Goal: Task Accomplishment & Management: Manage account settings

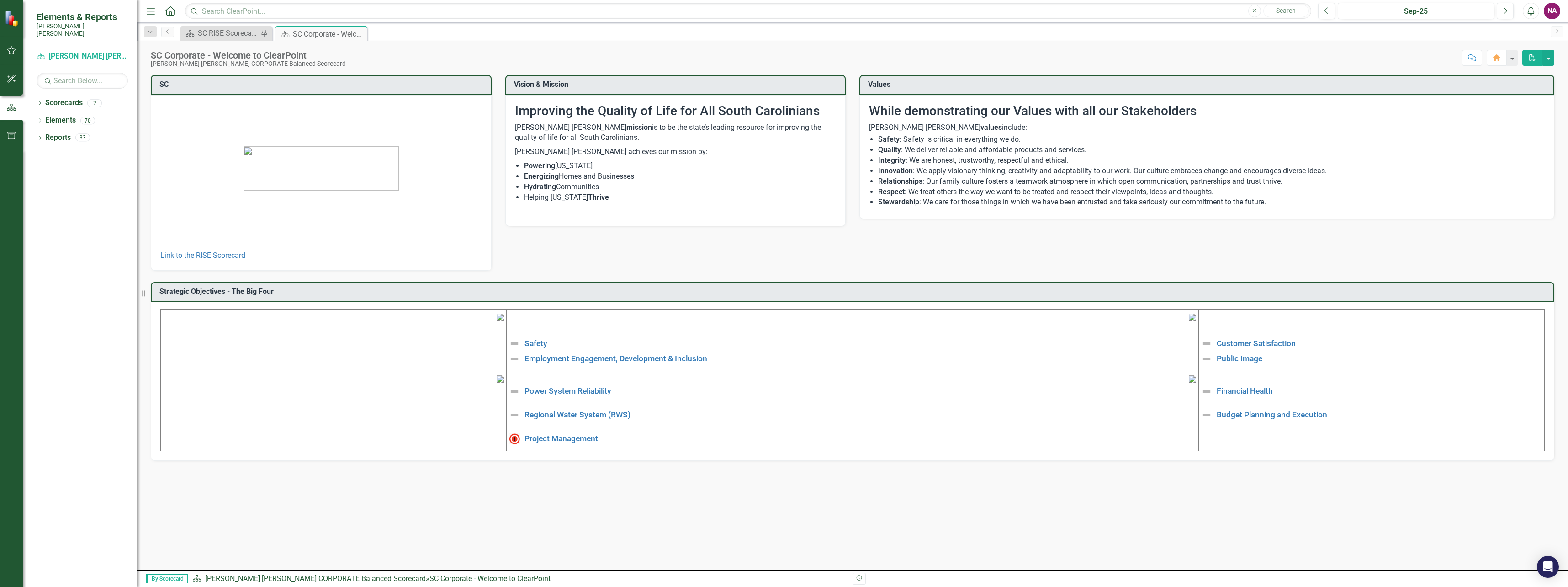
click at [849, 8] on div "NA" at bounding box center [1552, 11] width 16 height 16
click at [91, 199] on div "Dropdown Scorecards 2 Santee [PERSON_NAME] CORPORATE Balanced Scorecard RISE: […" at bounding box center [80, 341] width 114 height 491
click at [7, 52] on icon "button" at bounding box center [12, 51] width 10 height 7
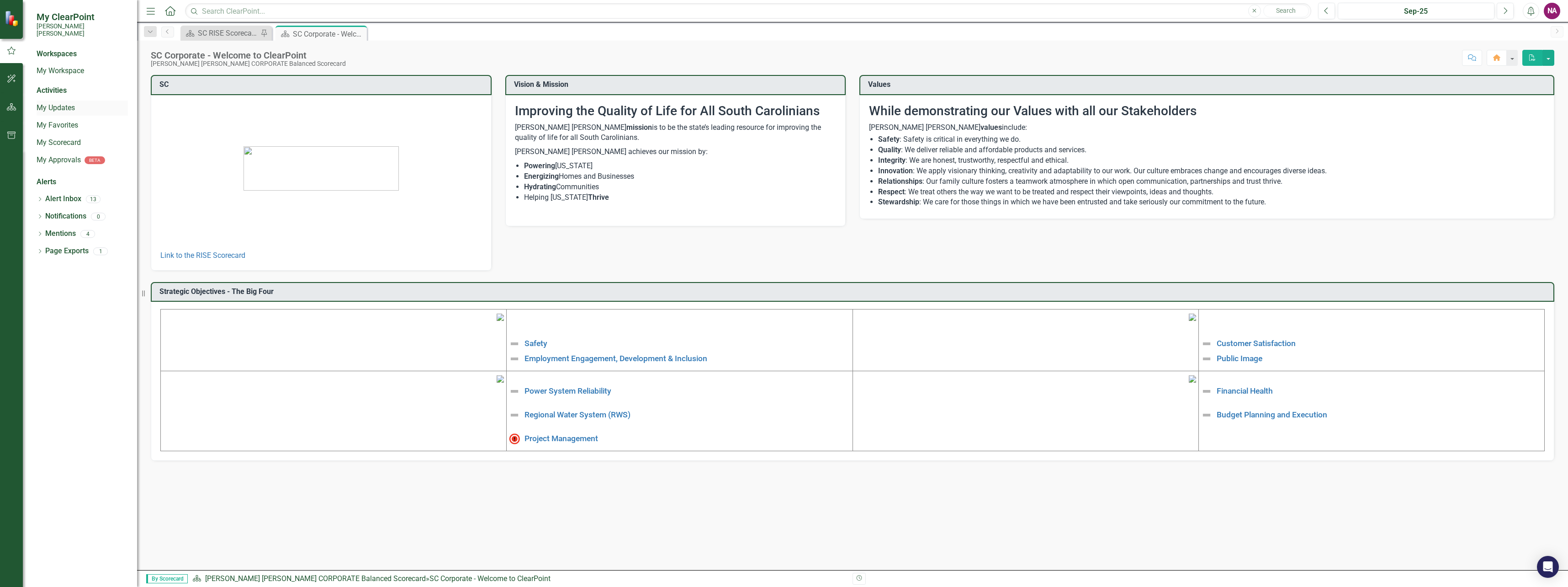
click at [49, 103] on link "My Updates" at bounding box center [82, 108] width 91 height 10
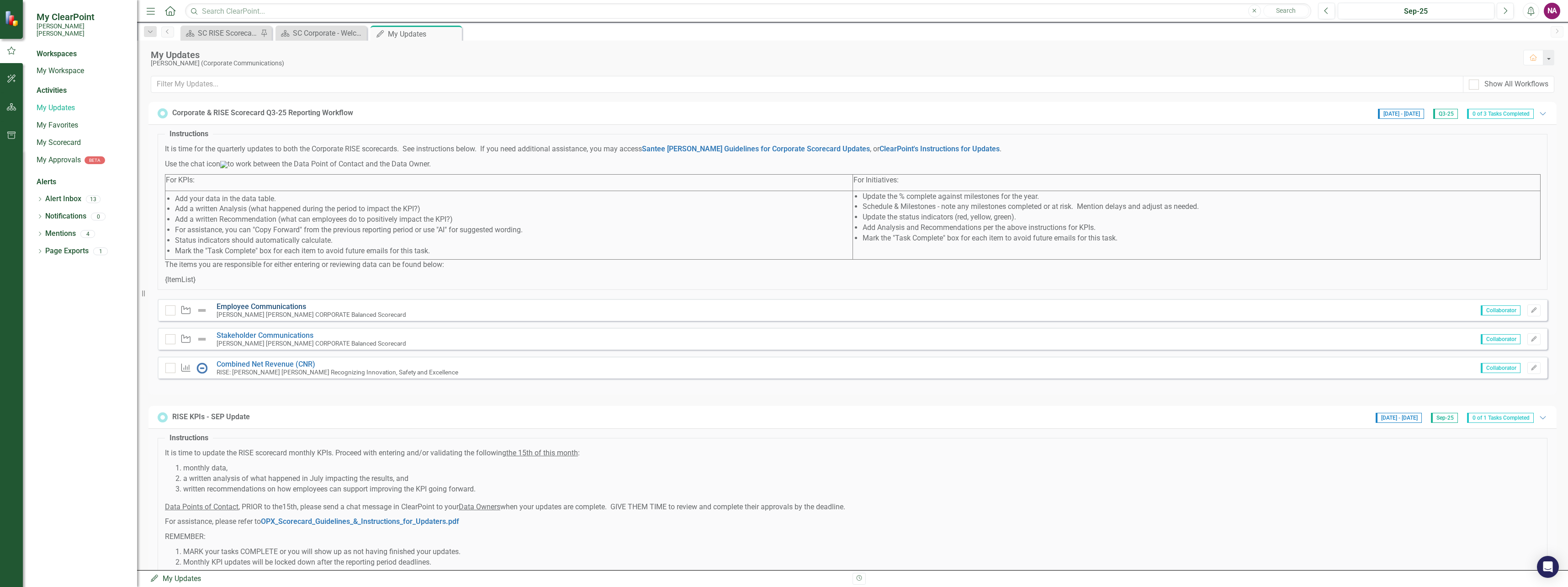
click at [286, 311] on link "Employee Communications" at bounding box center [261, 306] width 89 height 9
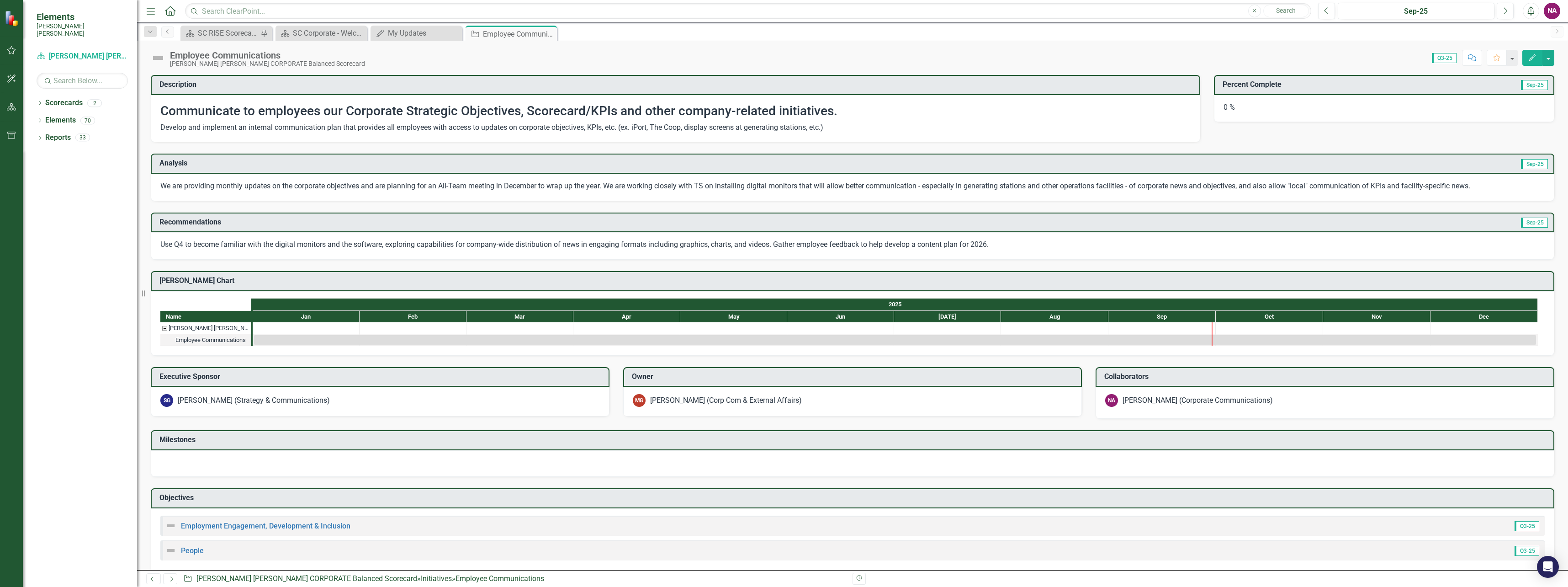
click at [849, 57] on button "Edit" at bounding box center [1532, 58] width 20 height 16
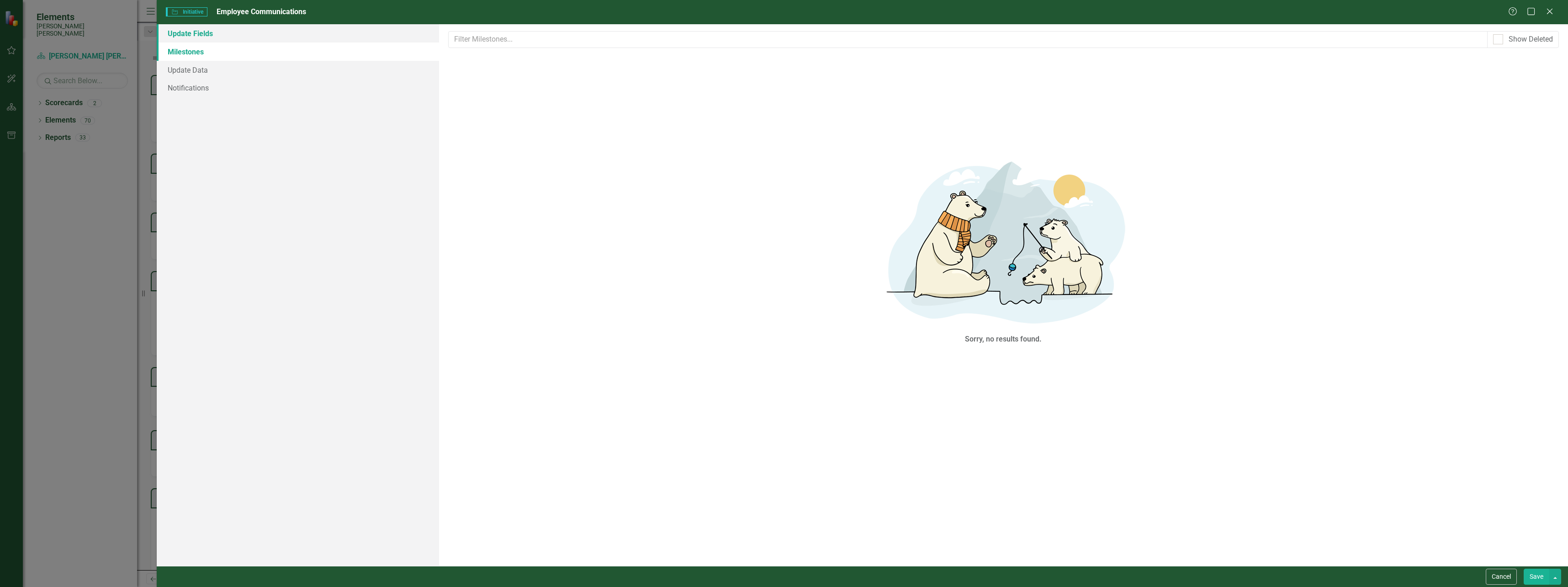
click at [195, 33] on link "Update Fields" at bounding box center [298, 33] width 282 height 18
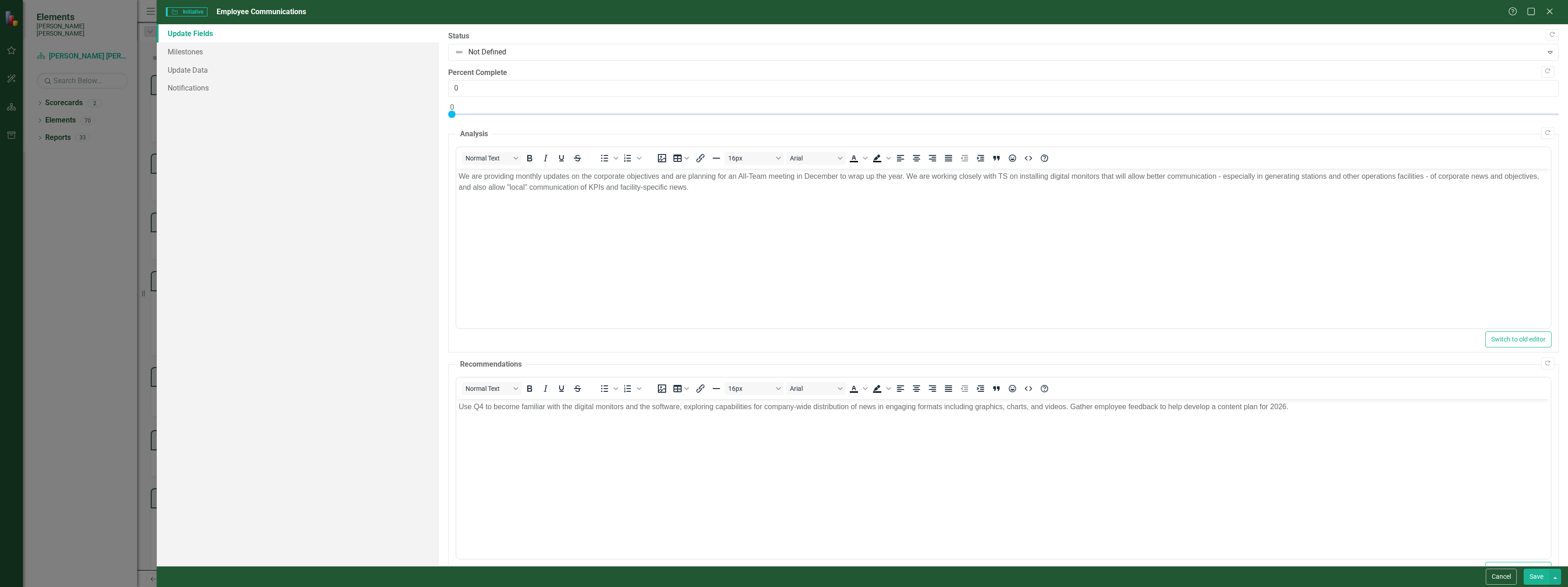
drag, startPoint x: 1550, startPoint y: 8, endPoint x: 1569, endPoint y: 4, distance: 19.4
click at [849, 4] on html "Elements [PERSON_NAME] [PERSON_NAME] Scorecard [PERSON_NAME] [PERSON_NAME] CORP…" at bounding box center [784, 294] width 1568 height 587
click at [849, 14] on icon at bounding box center [1549, 11] width 7 height 7
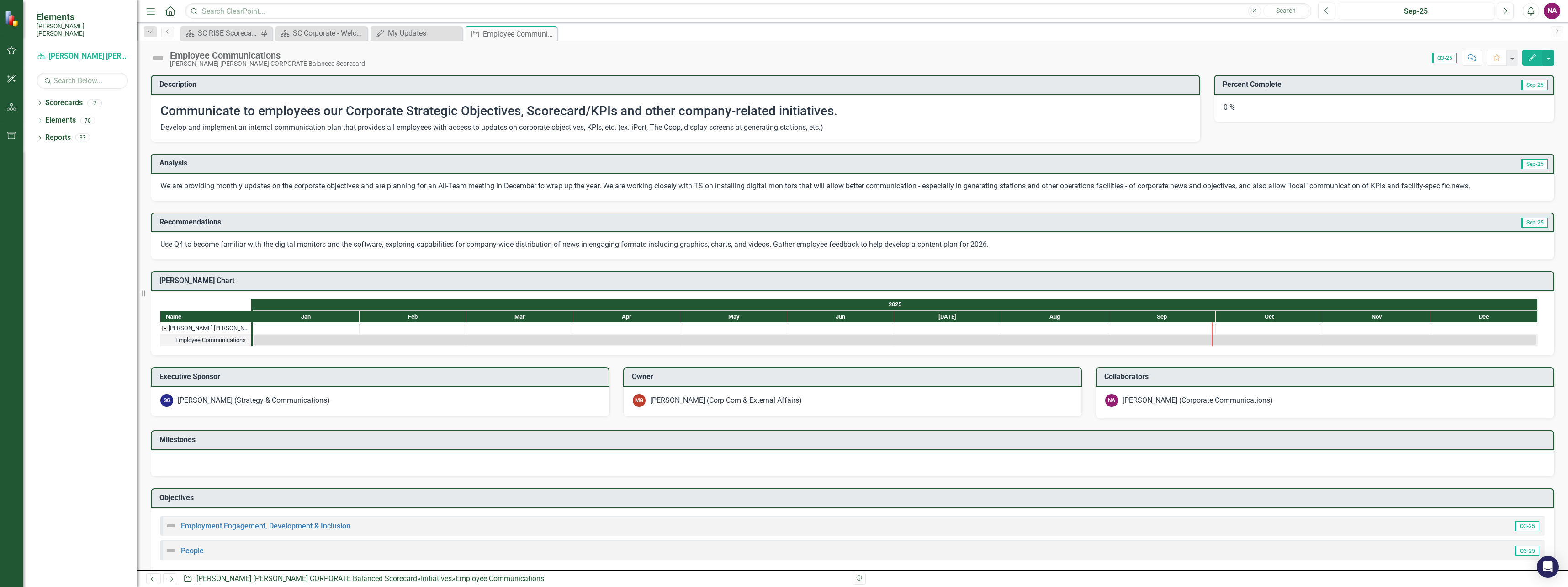
click at [849, 82] on span "Sep-25" at bounding box center [1535, 85] width 27 height 10
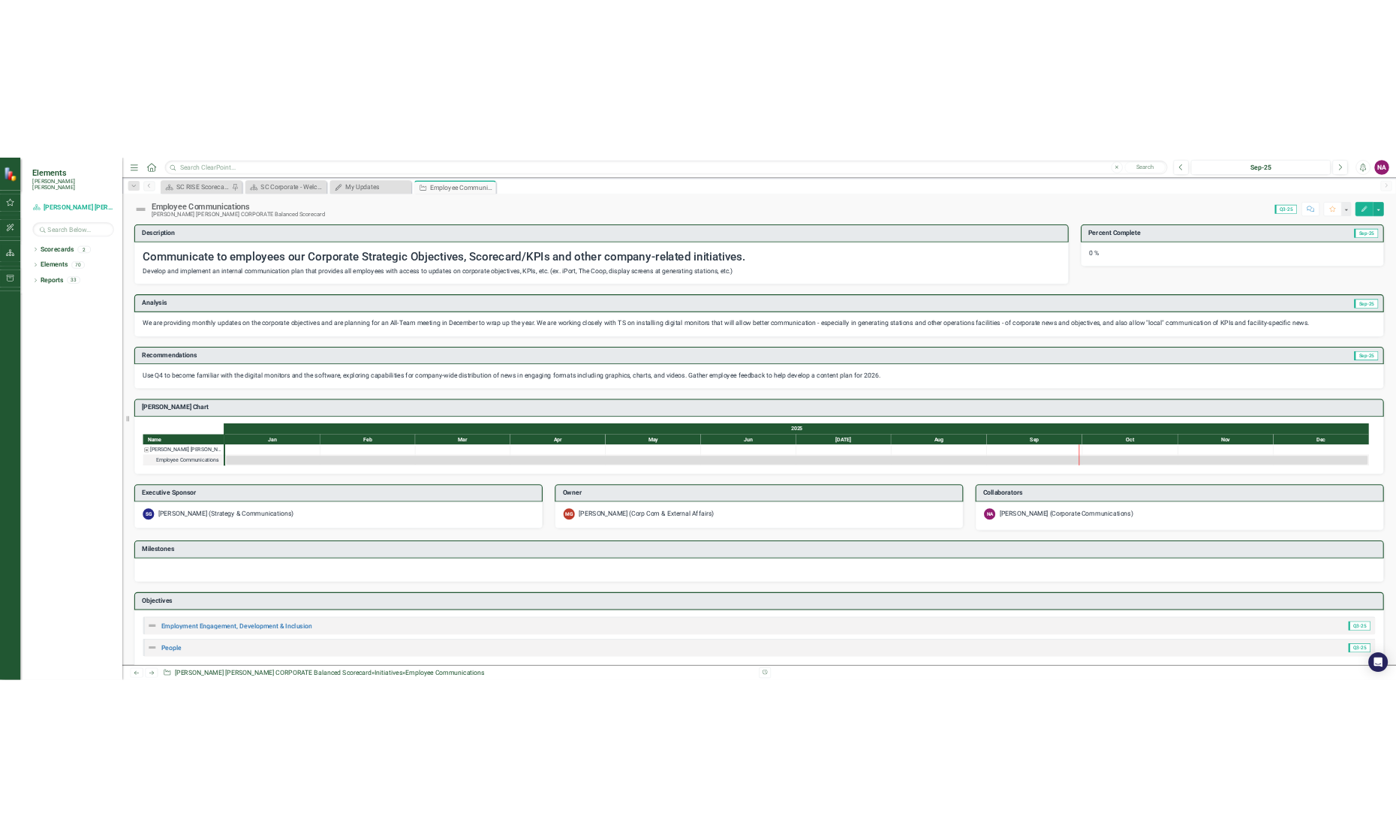
scroll to position [23, 0]
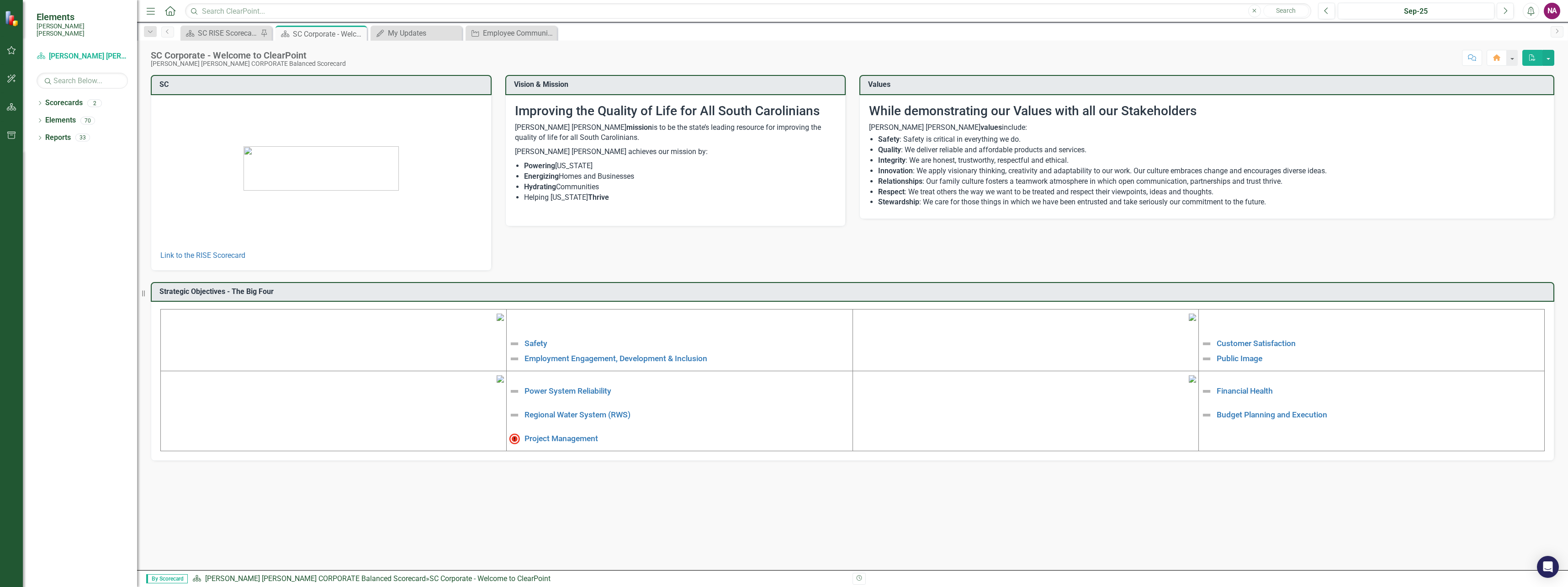
click at [147, 13] on icon "Menu" at bounding box center [151, 11] width 12 height 10
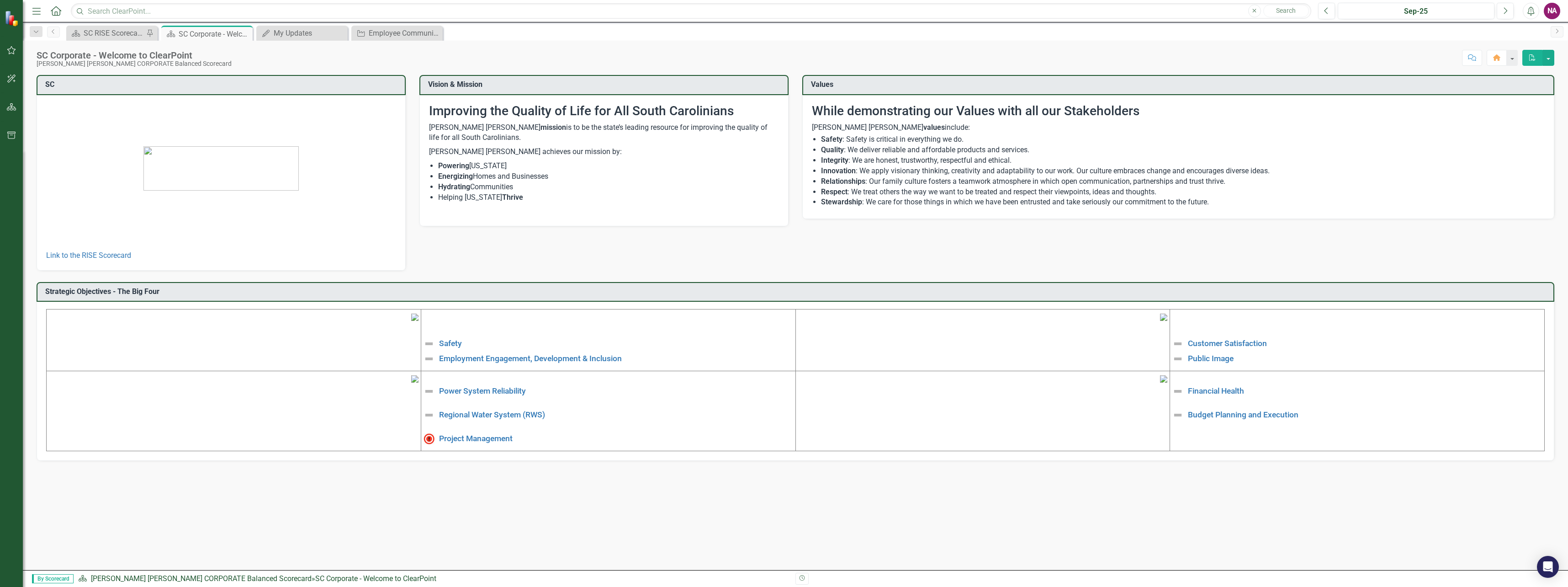
click at [61, 11] on icon at bounding box center [55, 11] width 10 height 10
click at [849, 13] on button "Next" at bounding box center [1505, 11] width 17 height 16
click at [849, 7] on icon "Previous" at bounding box center [1326, 11] width 5 height 9
click at [287, 29] on div "My Updates" at bounding box center [304, 33] width 60 height 12
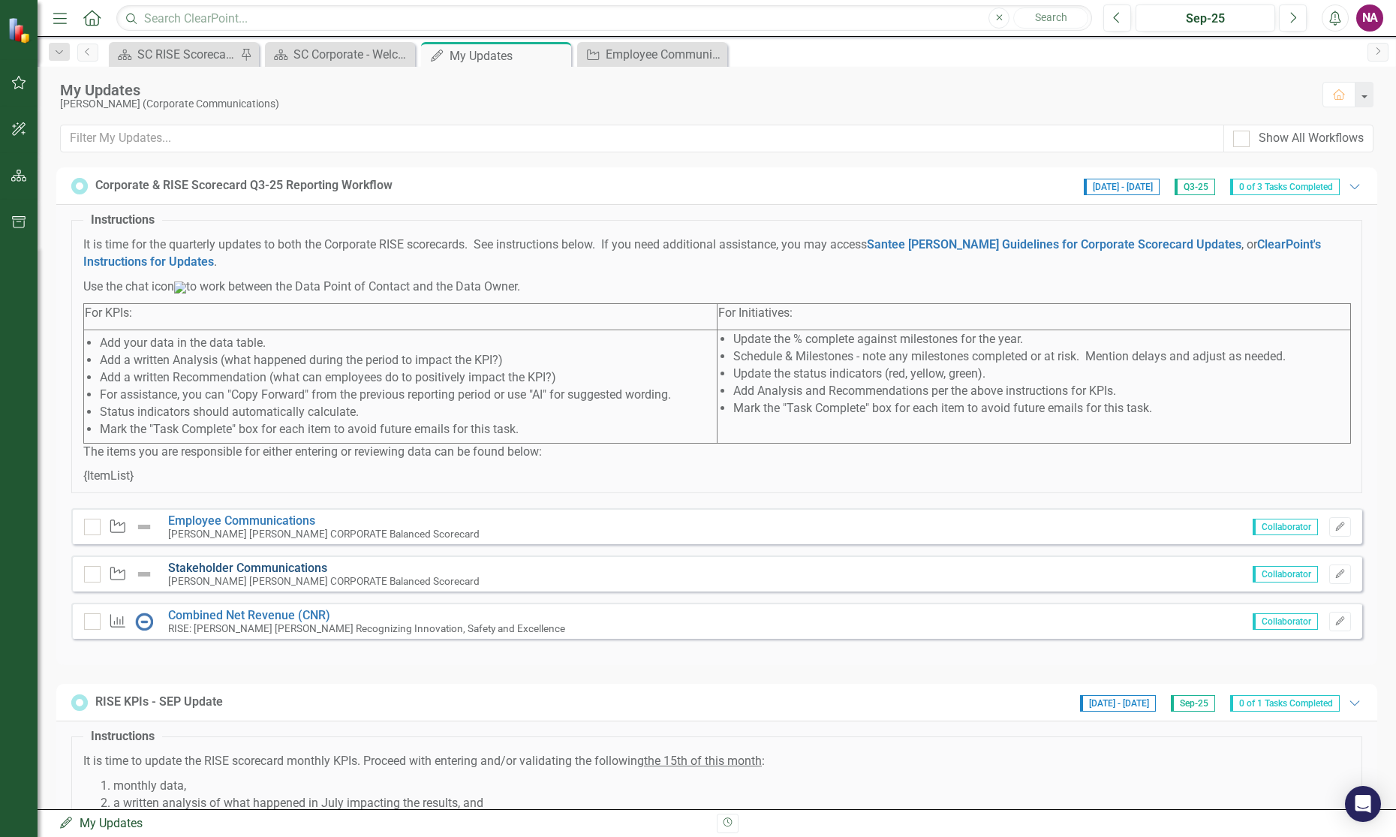
click at [240, 575] on link "Stakeholder Communications" at bounding box center [247, 568] width 159 height 14
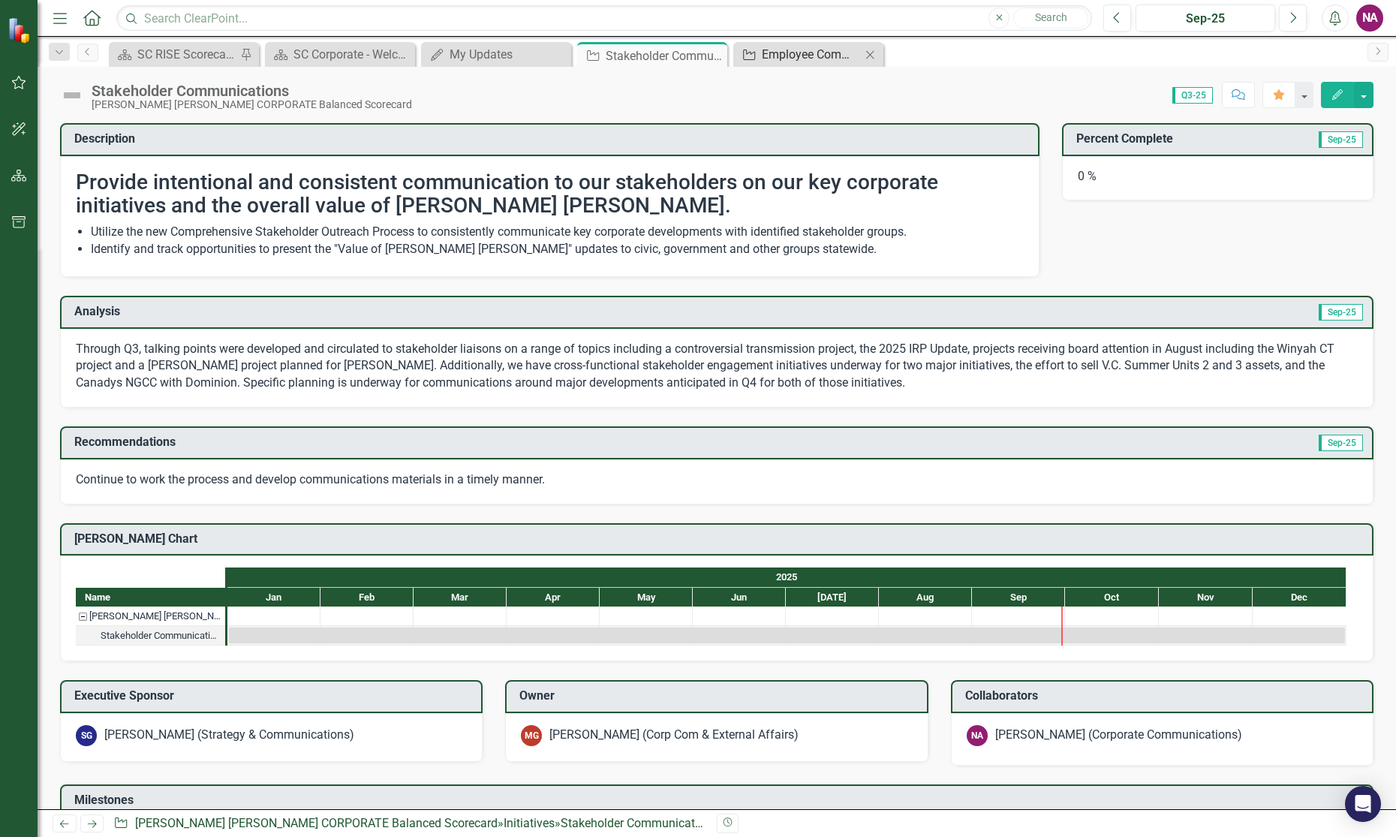
click at [798, 50] on div "Employee Communications" at bounding box center [811, 54] width 99 height 19
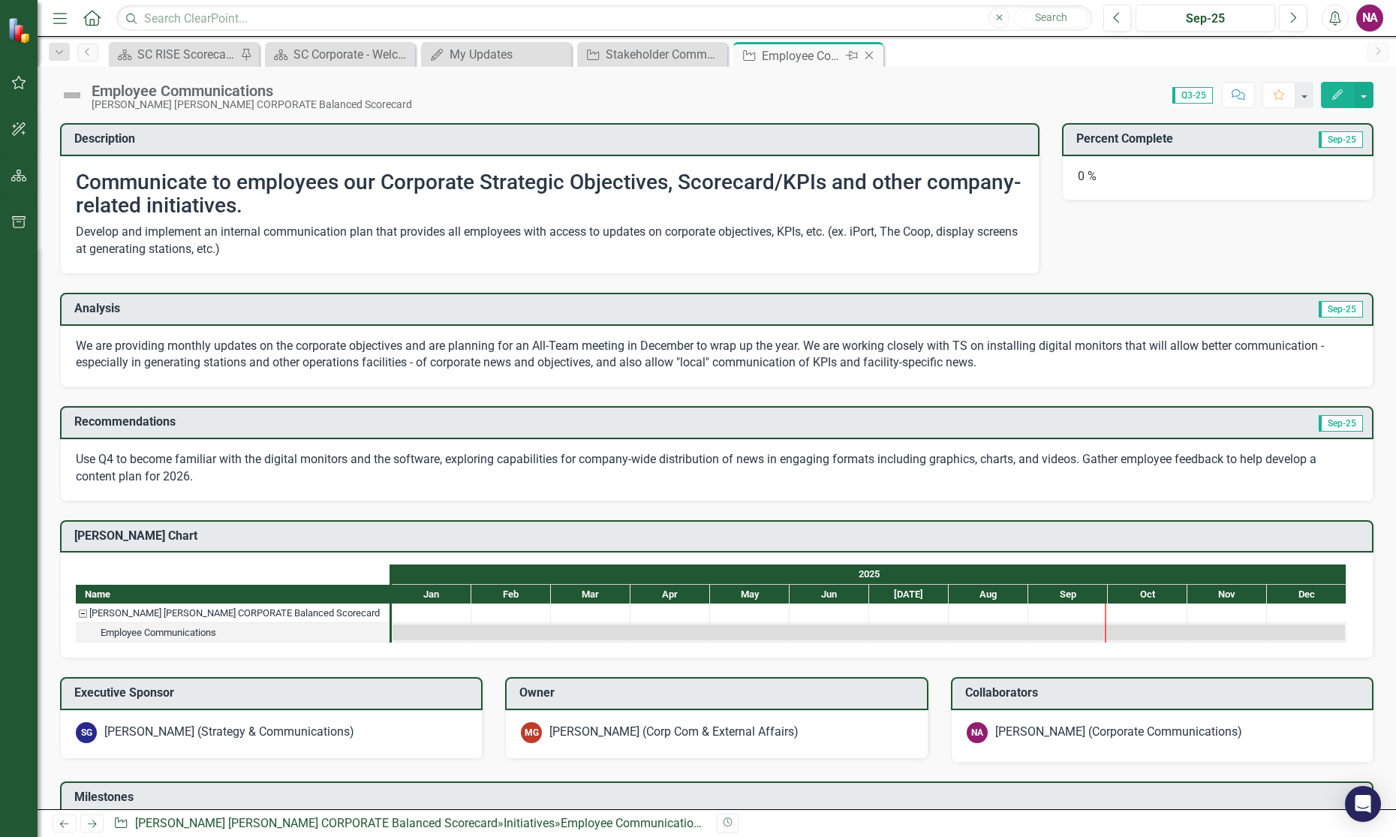
click at [799, 53] on div "Employee Communications" at bounding box center [802, 56] width 80 height 19
click at [634, 51] on div "Stakeholder Communications" at bounding box center [655, 54] width 99 height 19
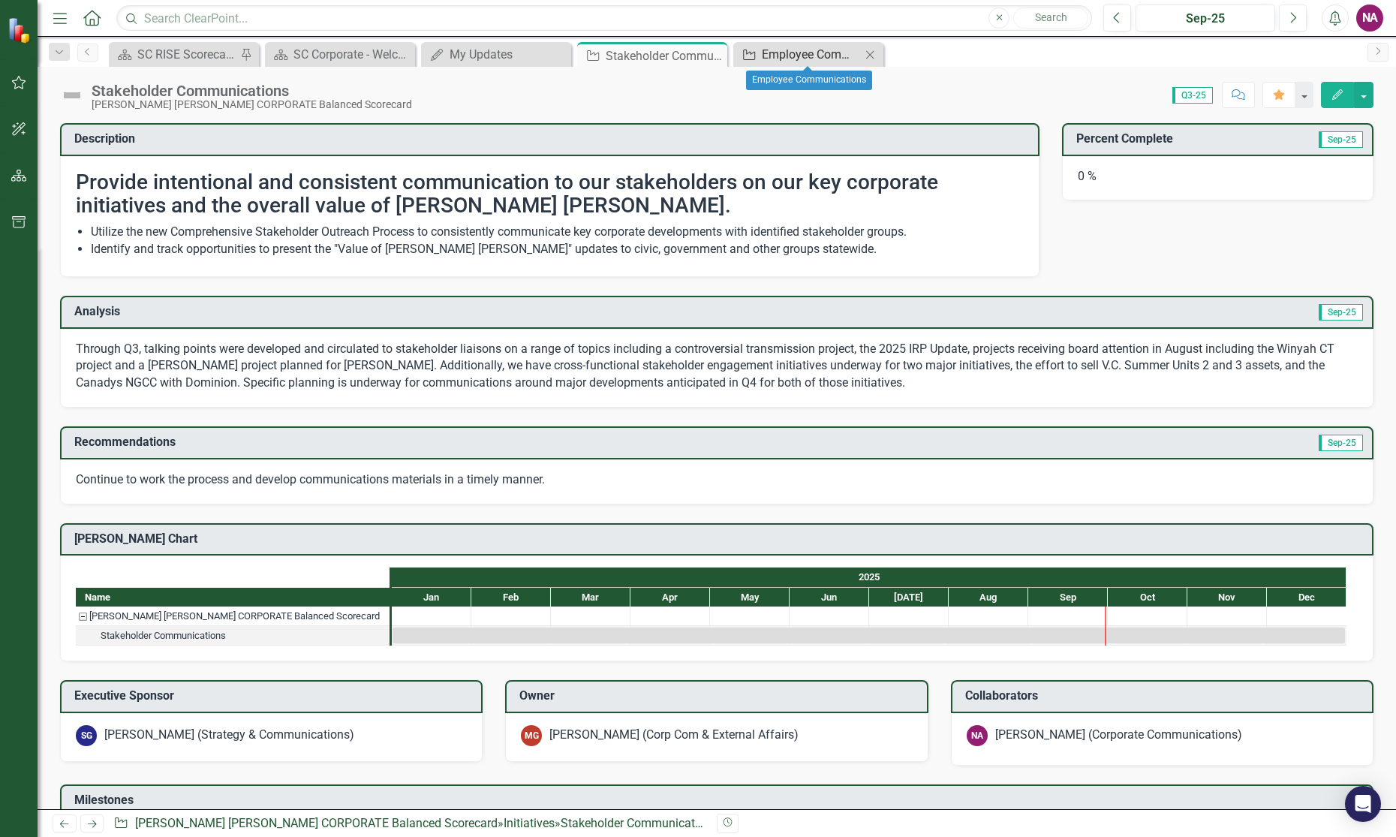
click at [778, 52] on div "Employee Communications" at bounding box center [811, 54] width 99 height 19
